Goal: Task Accomplishment & Management: Use online tool/utility

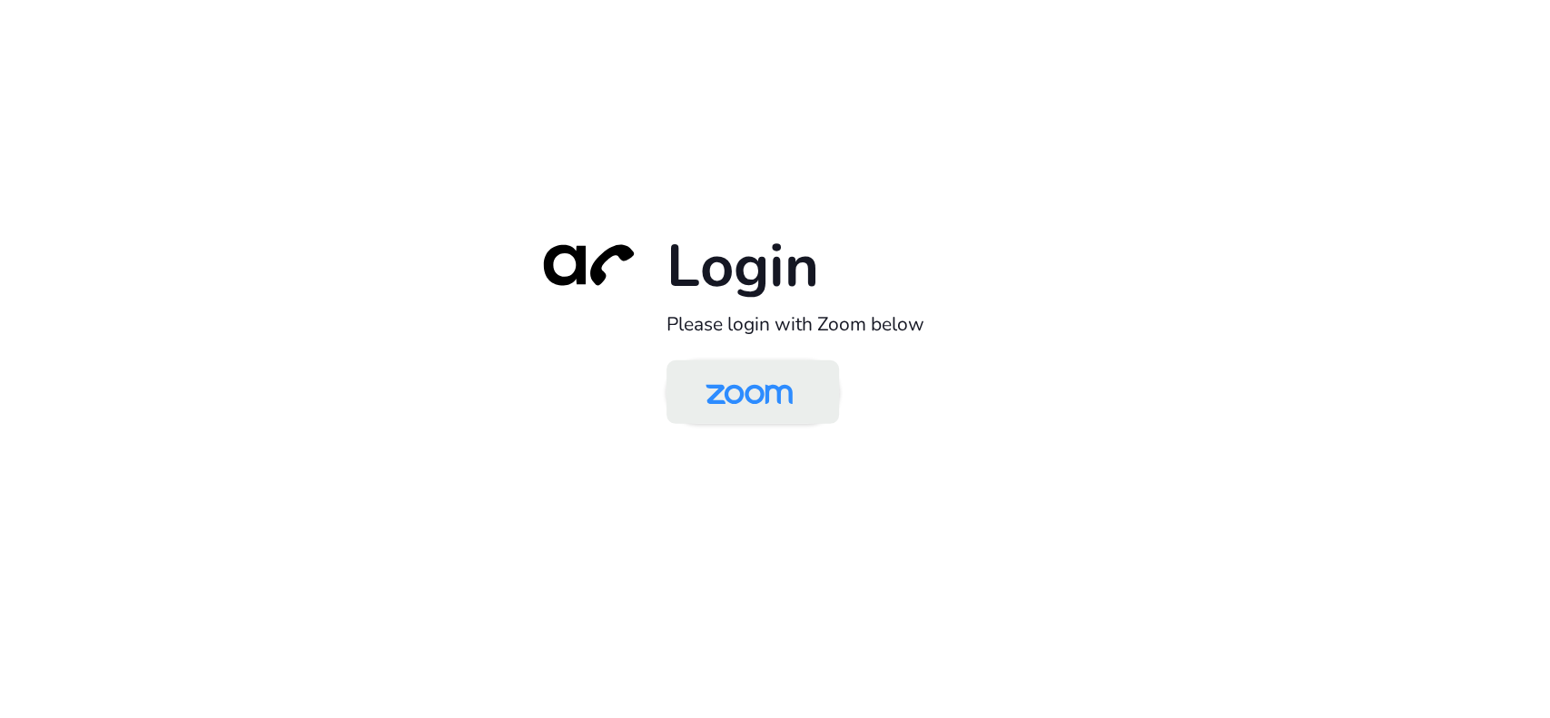
click at [747, 389] on img at bounding box center [749, 393] width 125 height 59
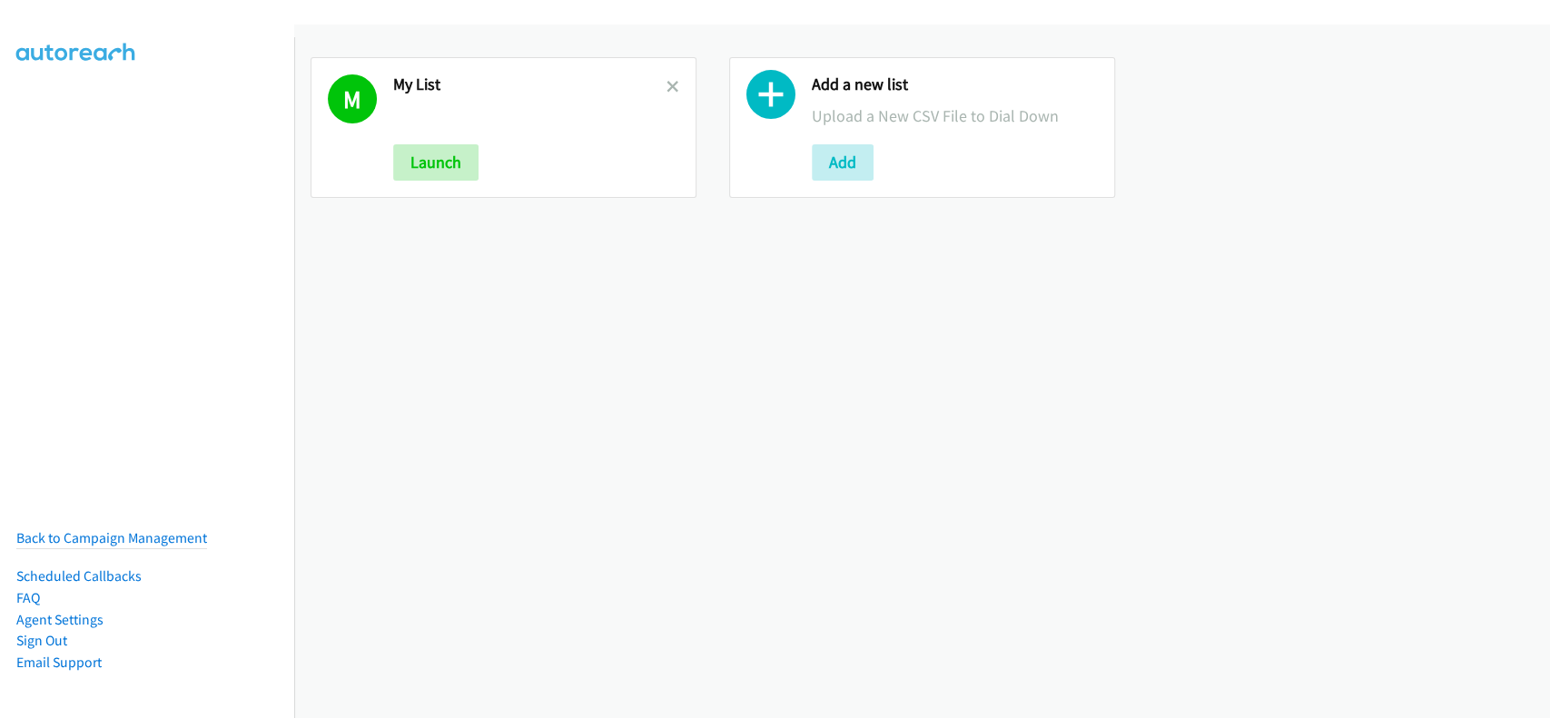
click at [459, 123] on p at bounding box center [529, 116] width 273 height 25
click at [449, 145] on button "Launch" at bounding box center [435, 162] width 85 height 36
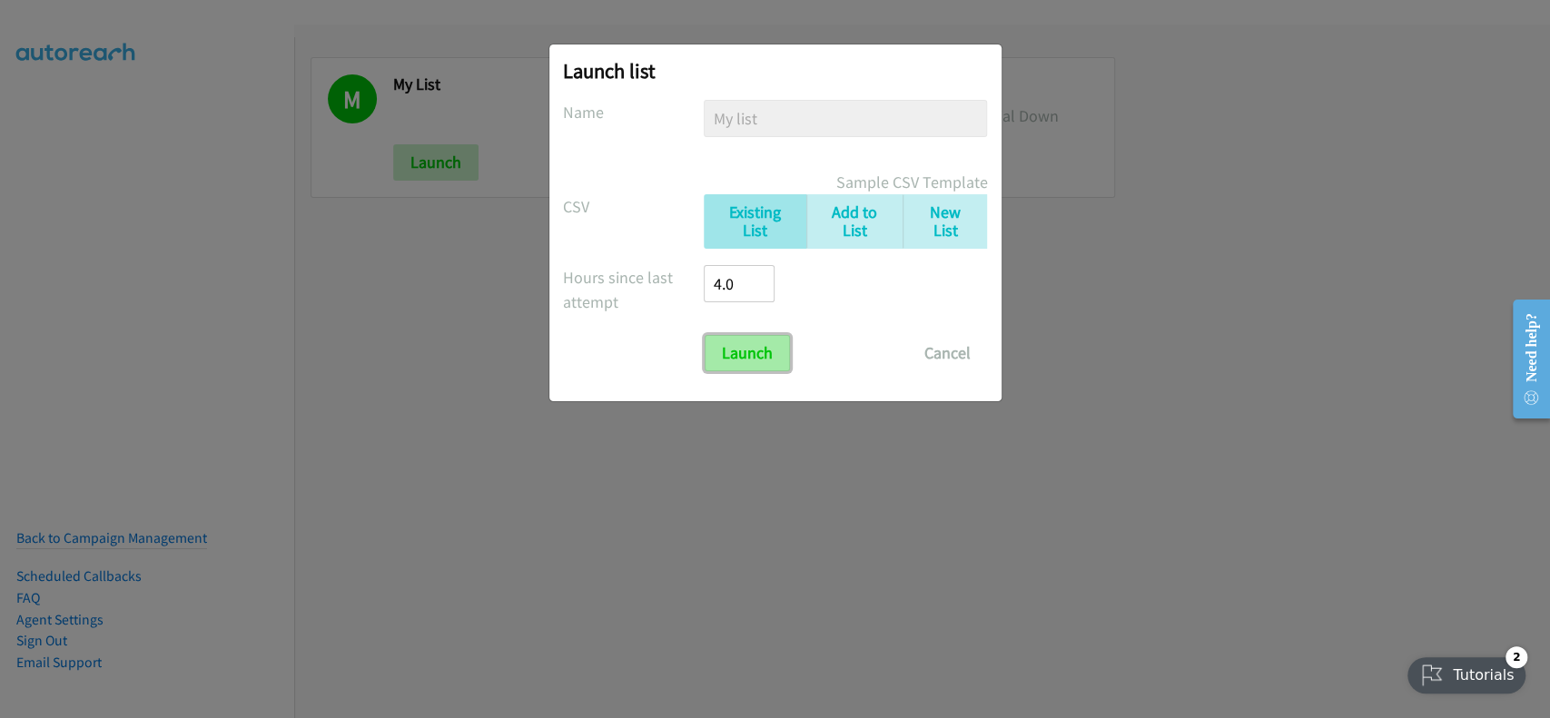
click at [762, 339] on input "Launch" at bounding box center [747, 353] width 85 height 36
